Goal: Task Accomplishment & Management: Manage account settings

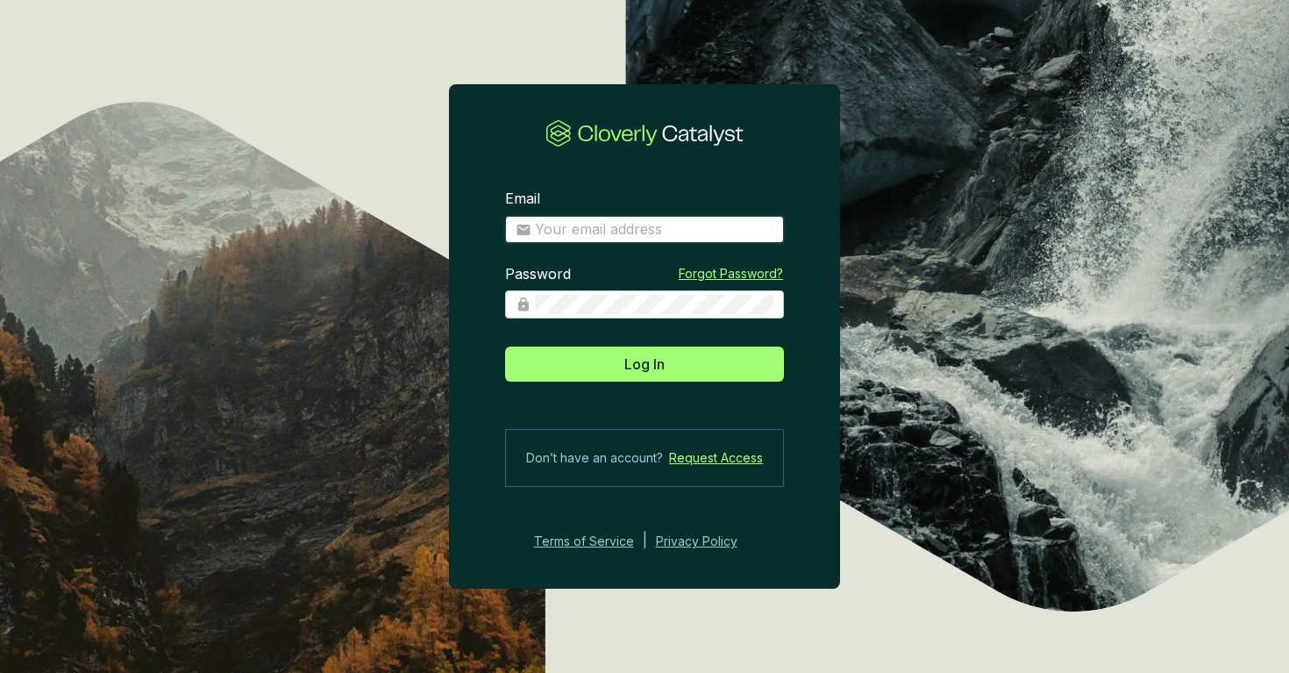
type input "[PERSON_NAME][EMAIL_ADDRESS][PERSON_NAME][DOMAIN_NAME]"
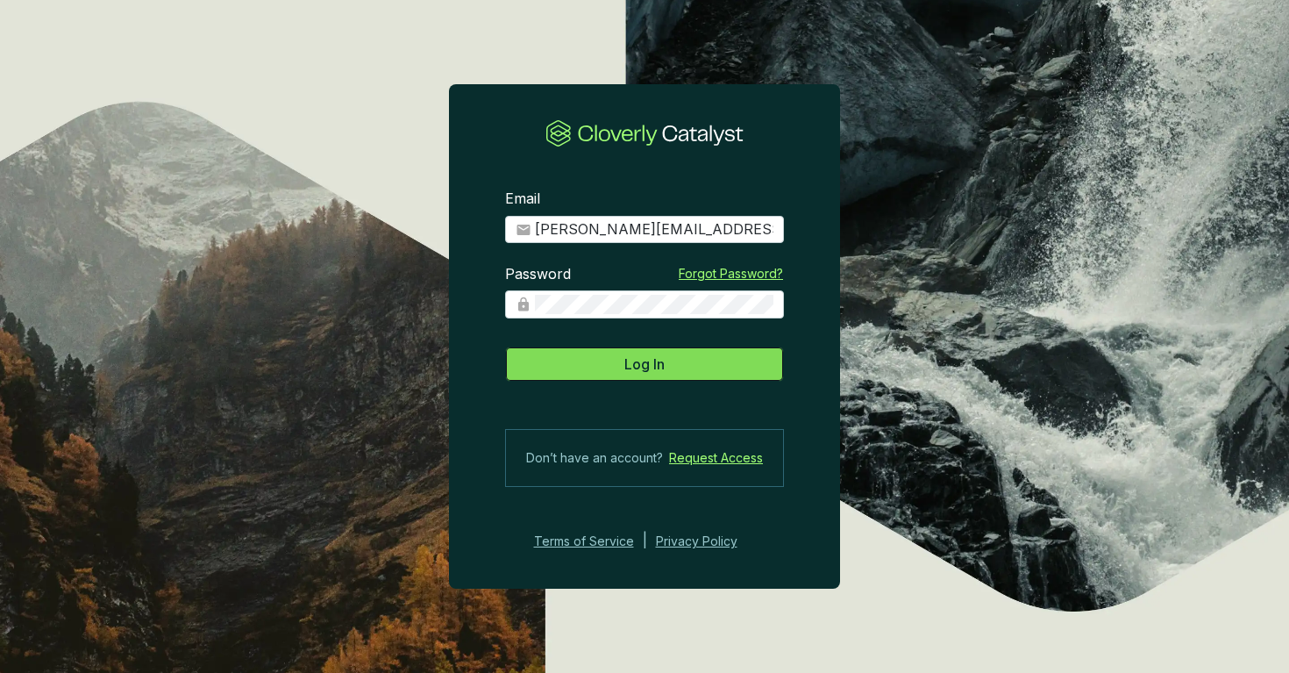
click at [702, 363] on button "Log In" at bounding box center [644, 363] width 279 height 35
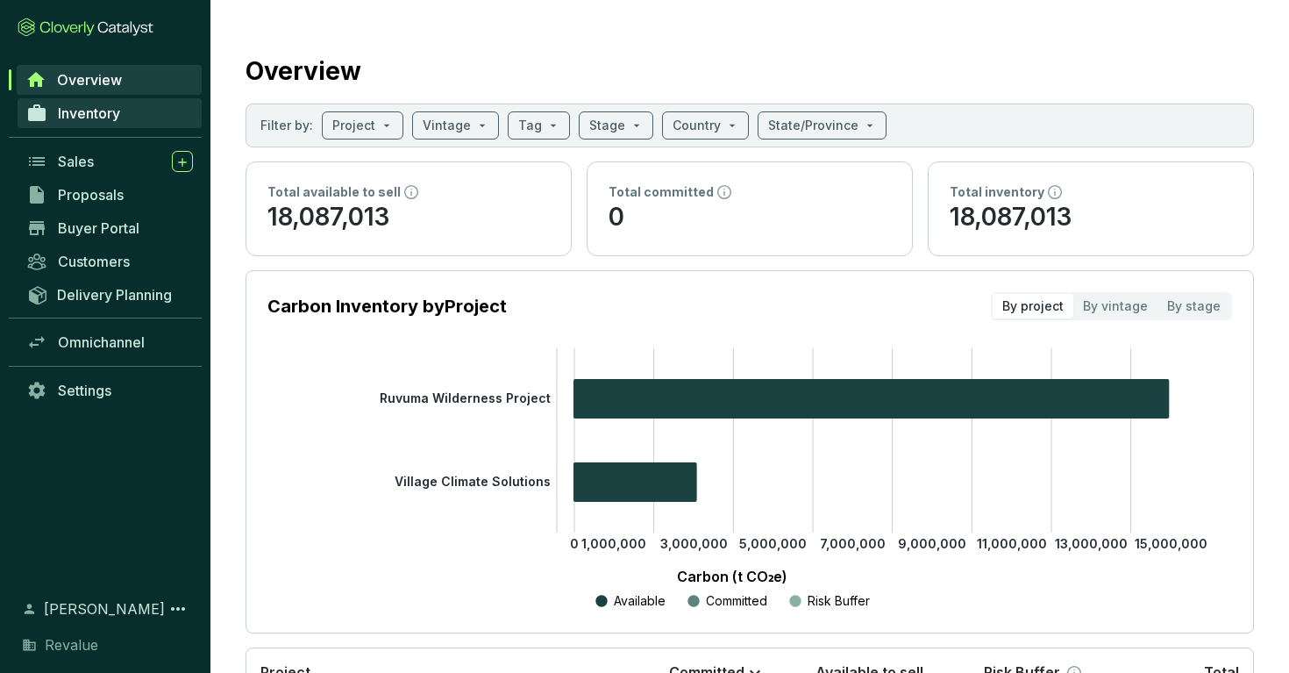
click at [146, 121] on link "Inventory" at bounding box center [110, 113] width 184 height 30
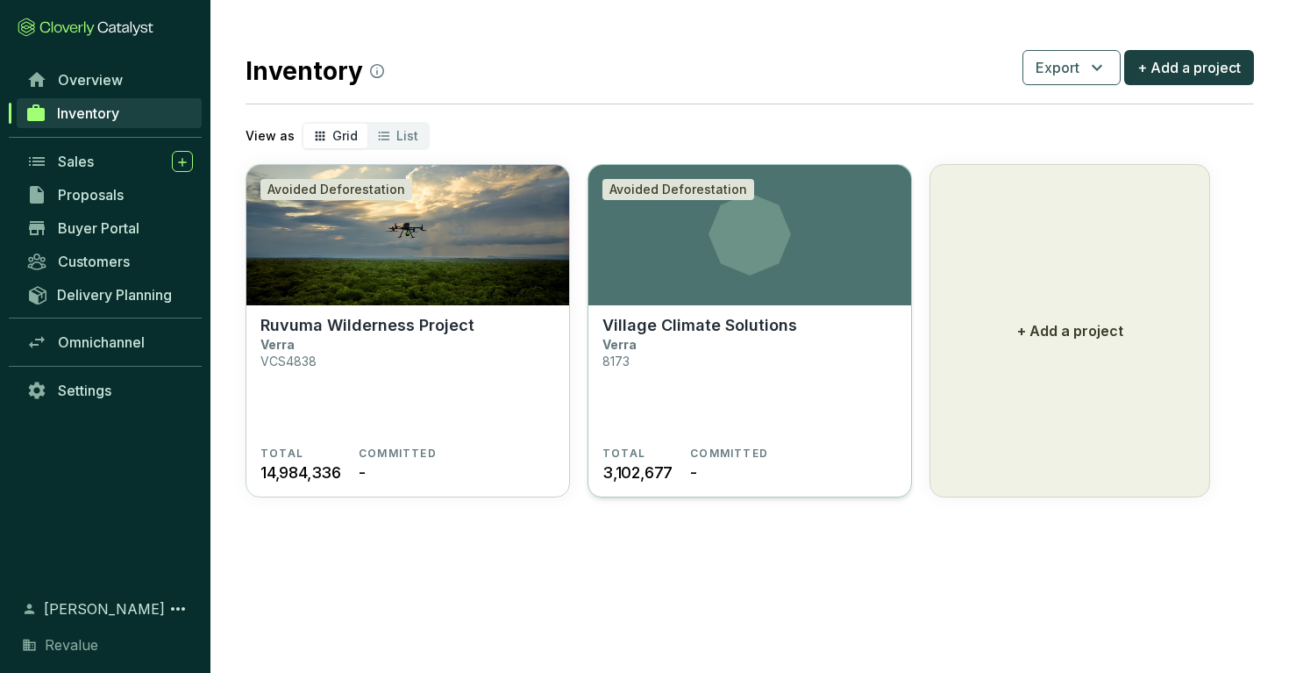
click at [669, 352] on section "Village Climate Solutions Verra 8173" at bounding box center [750, 381] width 295 height 131
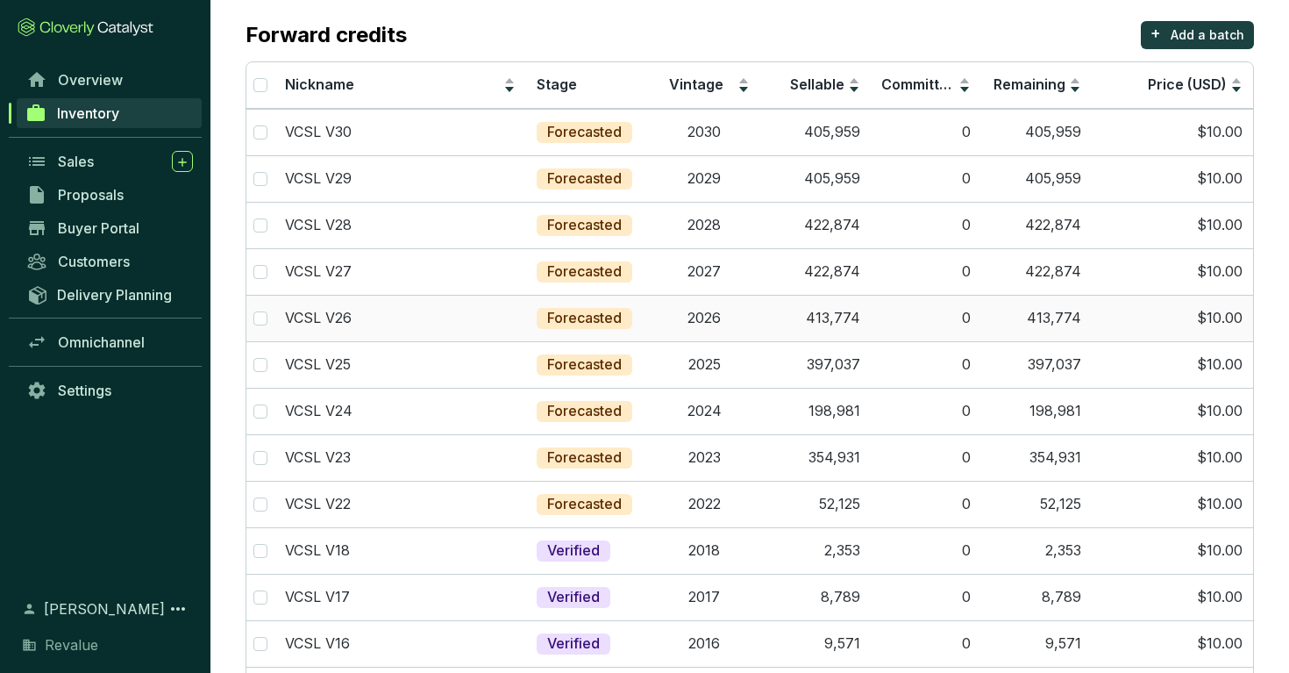
scroll to position [153, 0]
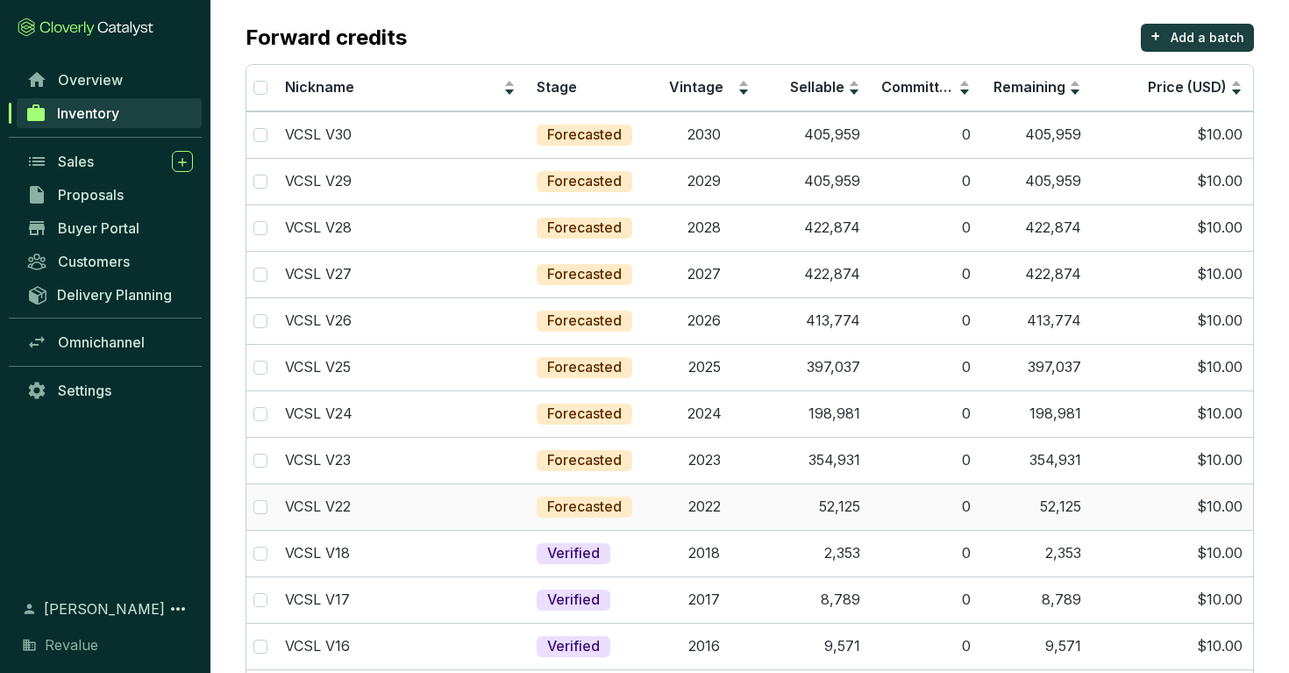
click at [889, 510] on td "0" at bounding box center [926, 506] width 111 height 46
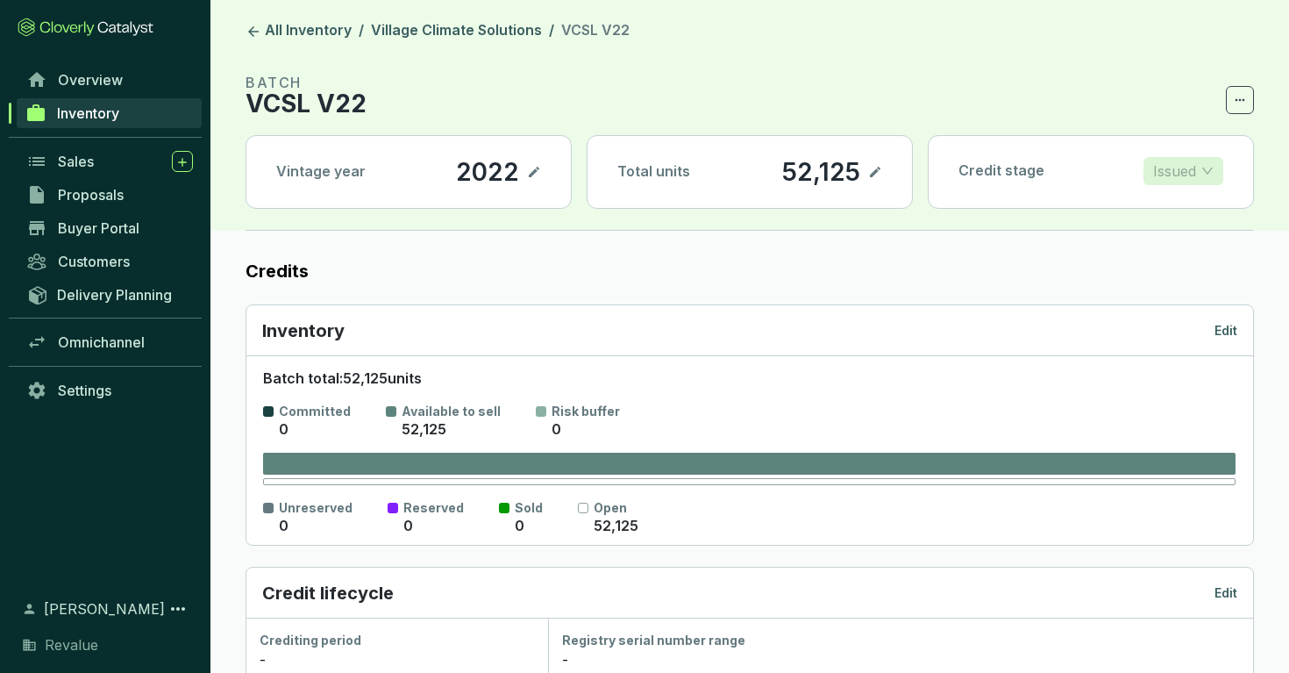
click at [1177, 162] on p "Issued" at bounding box center [1174, 171] width 43 height 26
click at [1194, 238] on p "Measured" at bounding box center [1194, 234] width 74 height 19
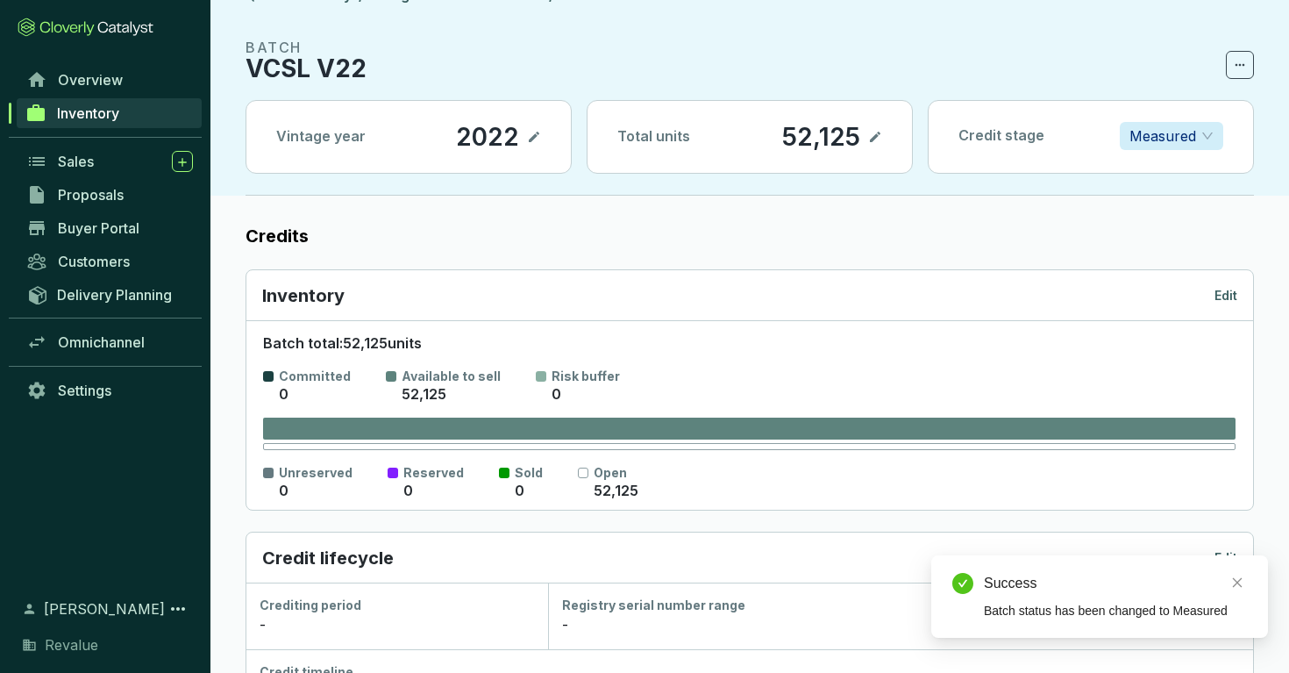
scroll to position [30, 0]
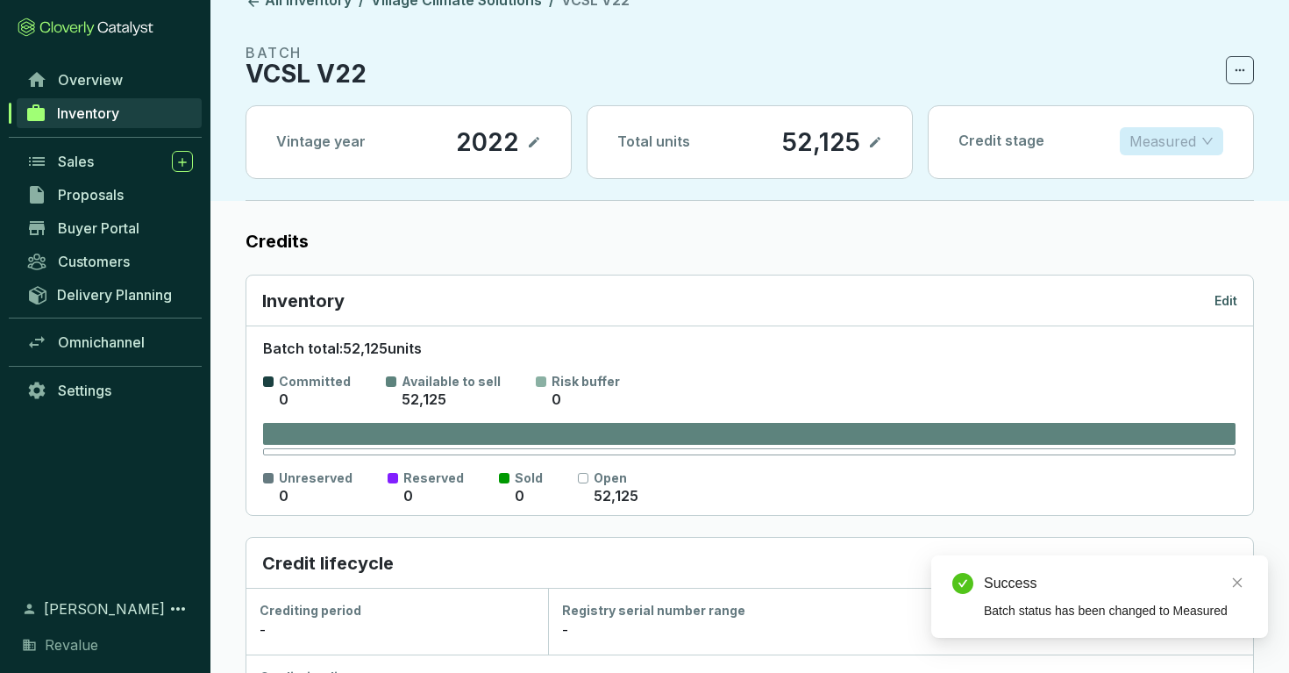
click at [1187, 139] on p "Measured" at bounding box center [1163, 141] width 67 height 26
click at [1177, 167] on p "Forecasted" at bounding box center [1171, 176] width 75 height 19
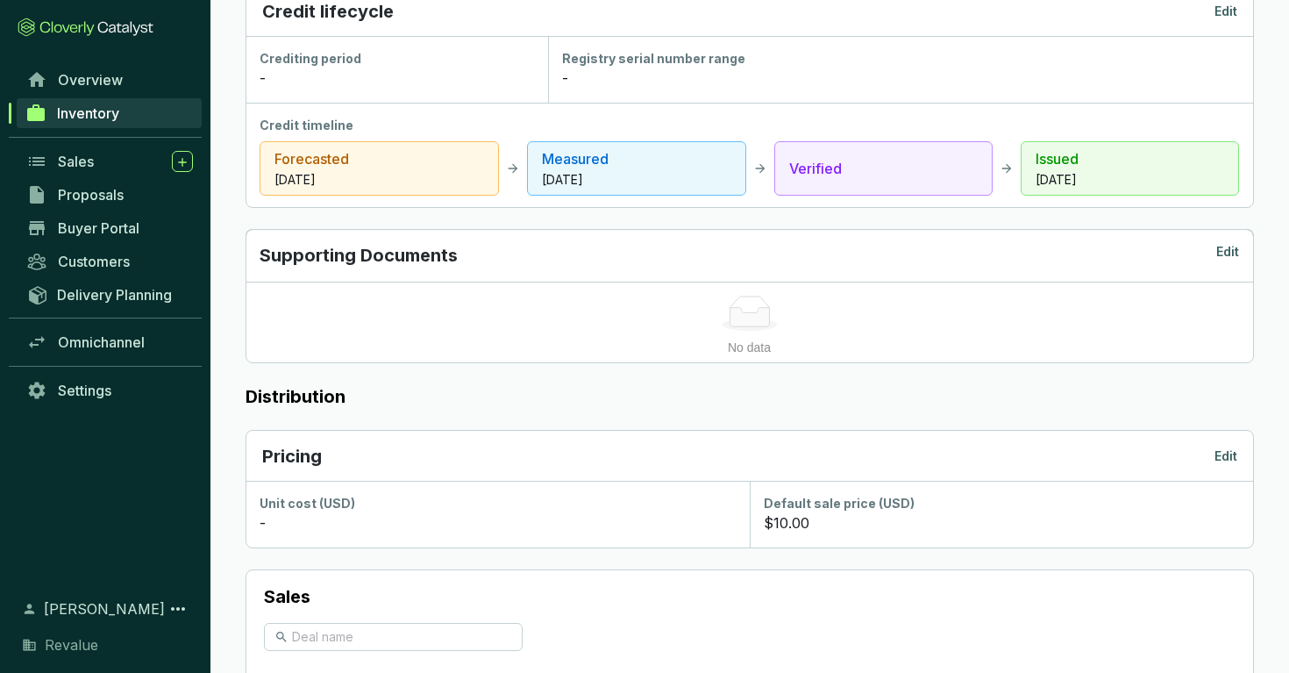
scroll to position [580, 0]
click at [1106, 166] on p "Issued" at bounding box center [1130, 160] width 189 height 21
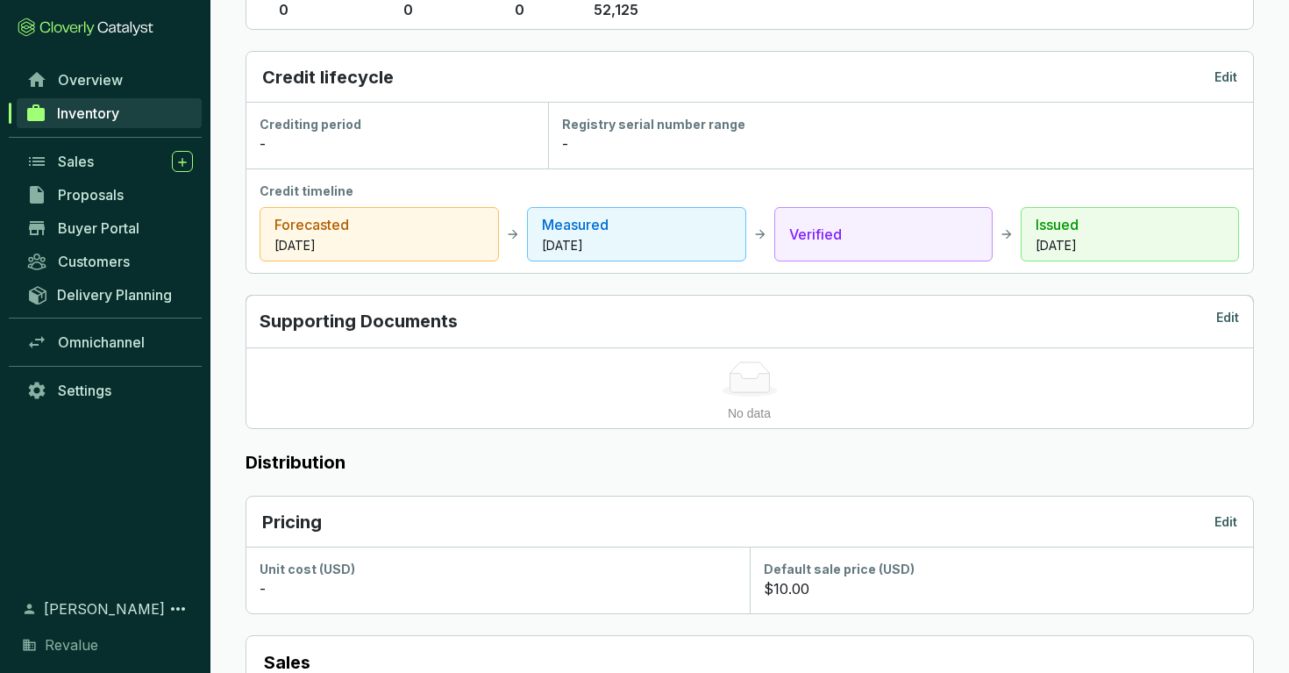
scroll to position [503, 0]
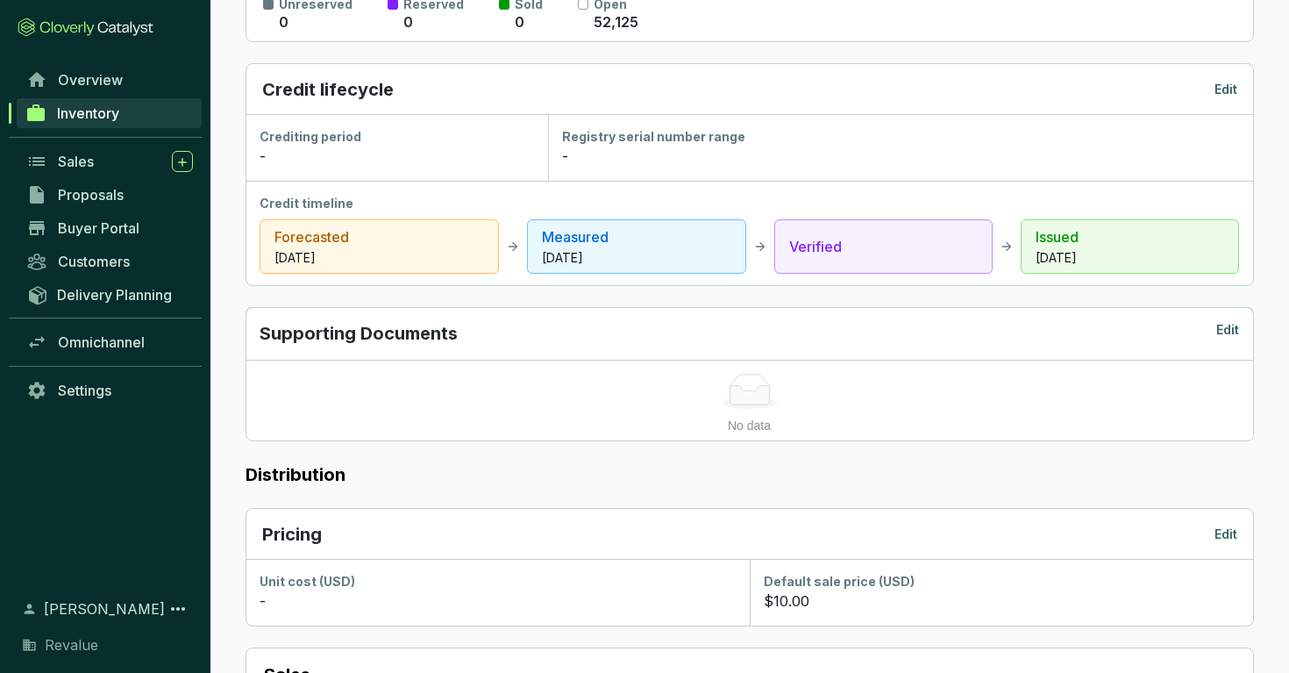
click at [1219, 81] on p "Edit" at bounding box center [1226, 90] width 23 height 18
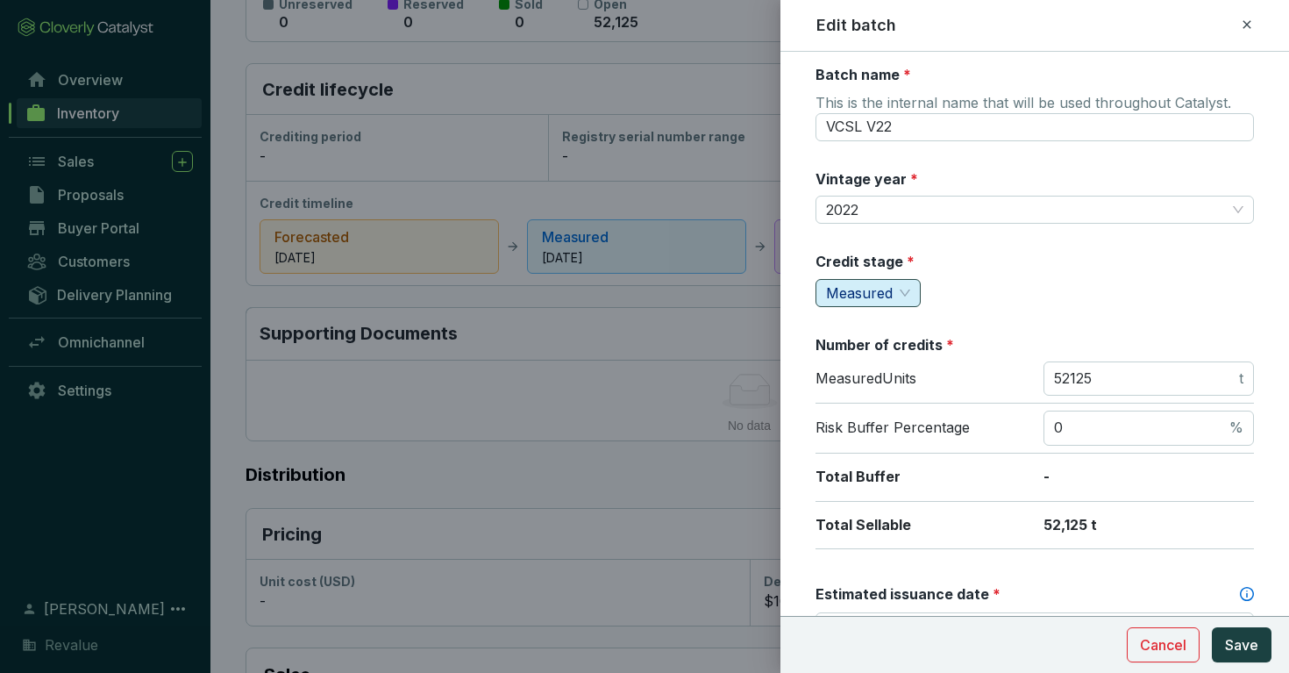
scroll to position [9, 0]
click at [912, 295] on div "Measured" at bounding box center [868, 292] width 105 height 28
click at [890, 333] on span "Forecasted" at bounding box center [867, 325] width 74 height 18
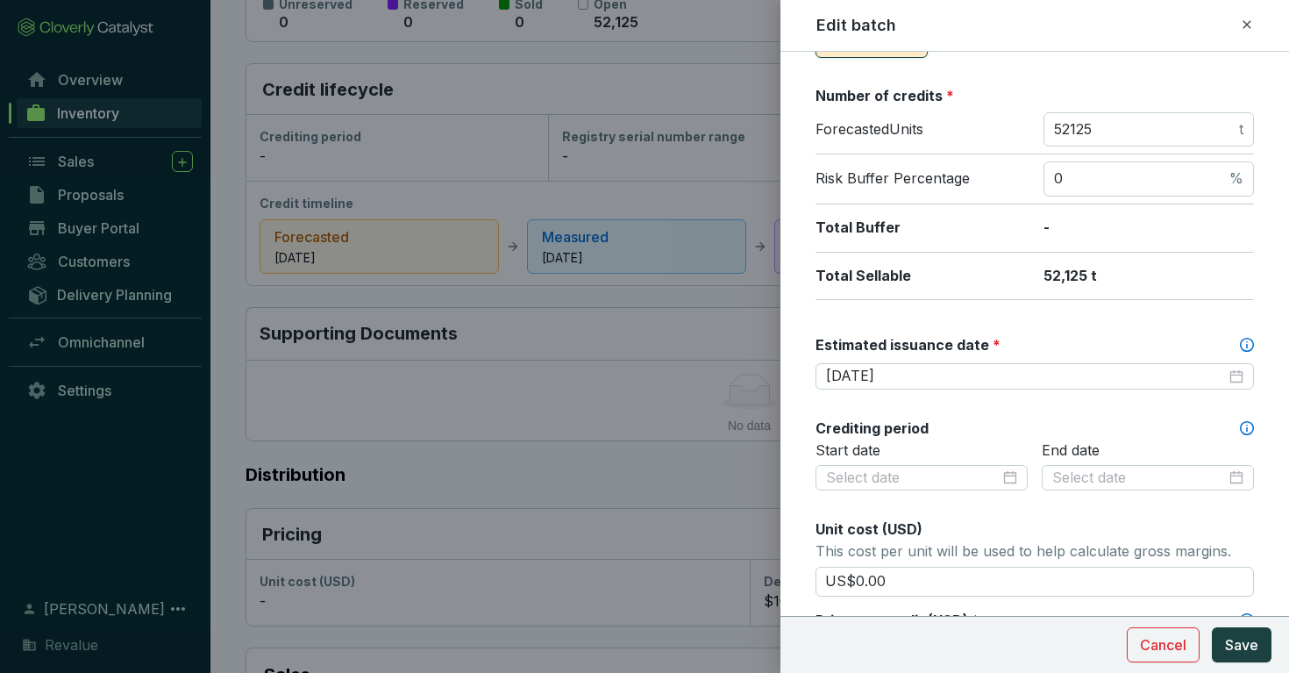
scroll to position [262, 0]
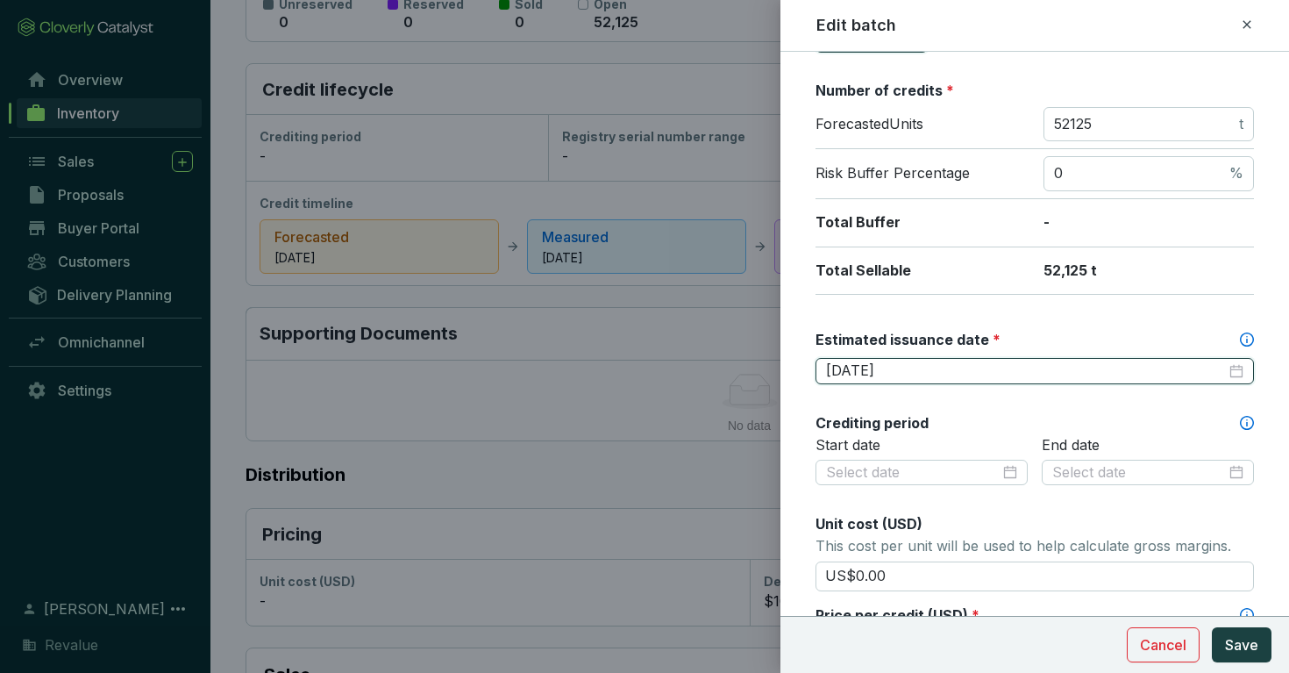
click at [1015, 365] on input "2025-10-01" at bounding box center [1026, 370] width 400 height 19
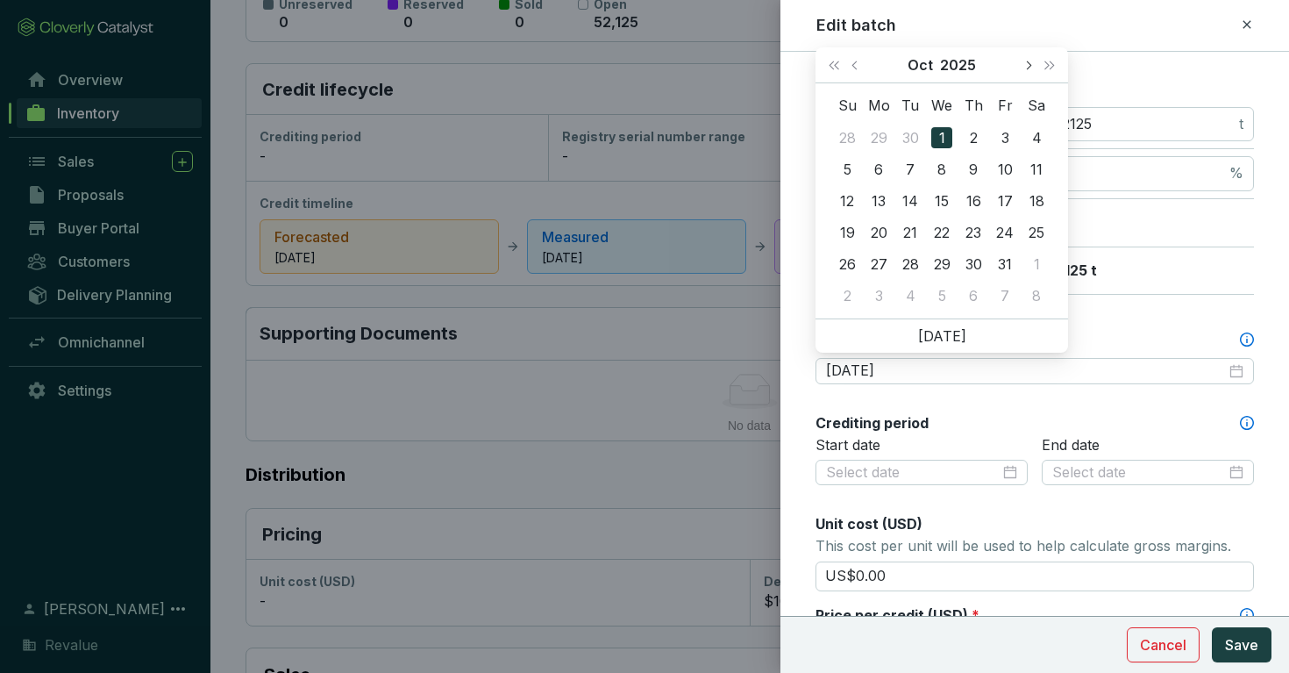
click at [1026, 69] on button "Next month (PageDown)" at bounding box center [1027, 64] width 23 height 35
type input "2025-11-30"
click at [853, 300] on div "30" at bounding box center [847, 295] width 21 height 21
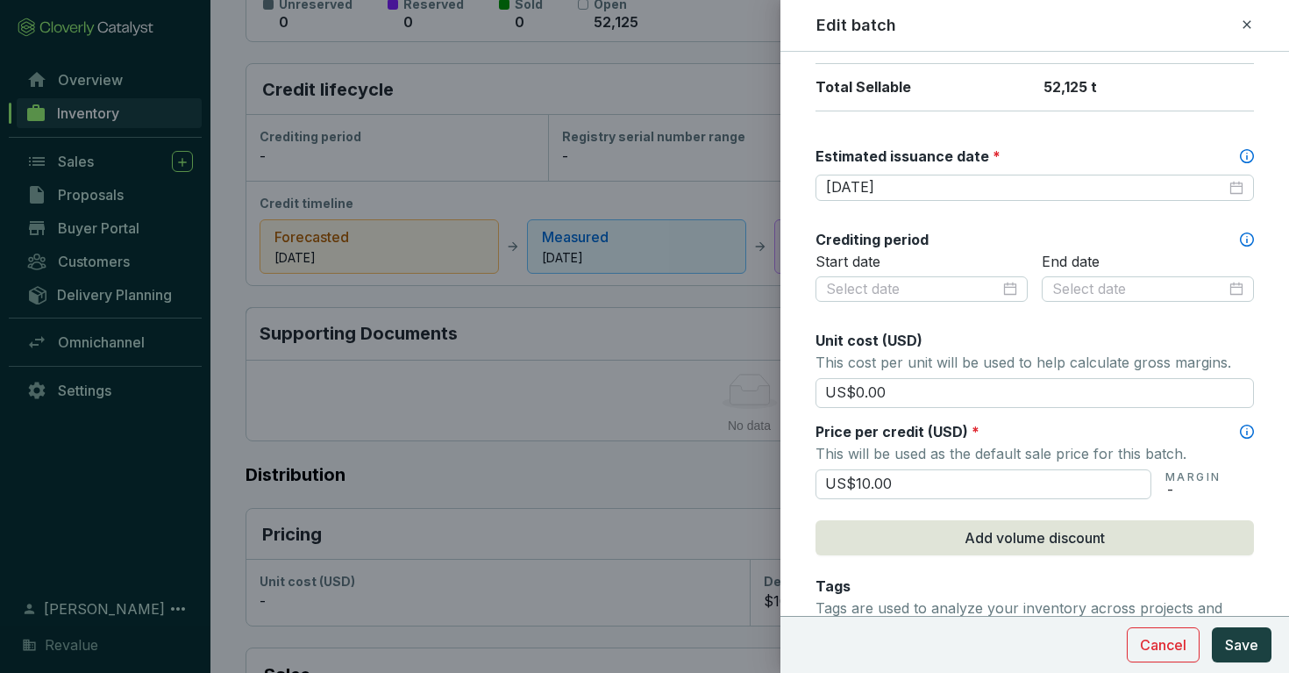
scroll to position [455, 0]
